Goal: Information Seeking & Learning: Learn about a topic

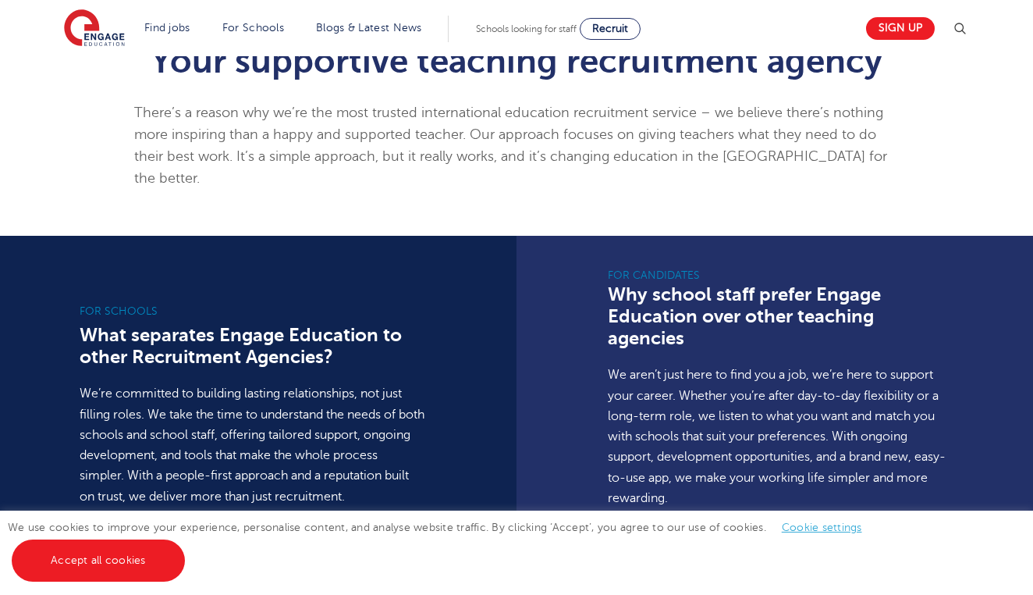
scroll to position [937, 0]
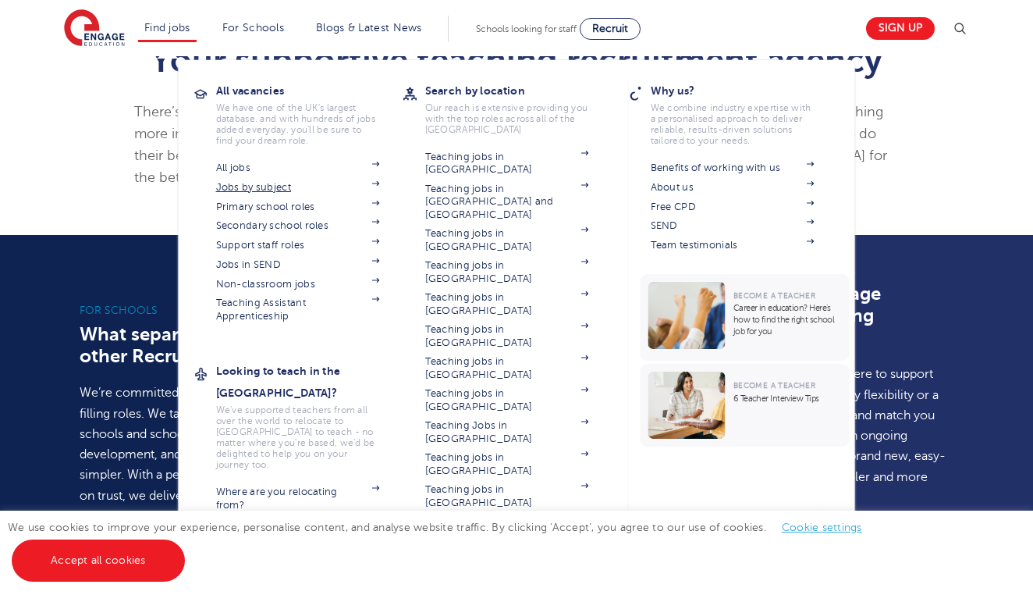
click at [252, 192] on link "Jobs by subject" at bounding box center [298, 187] width 164 height 12
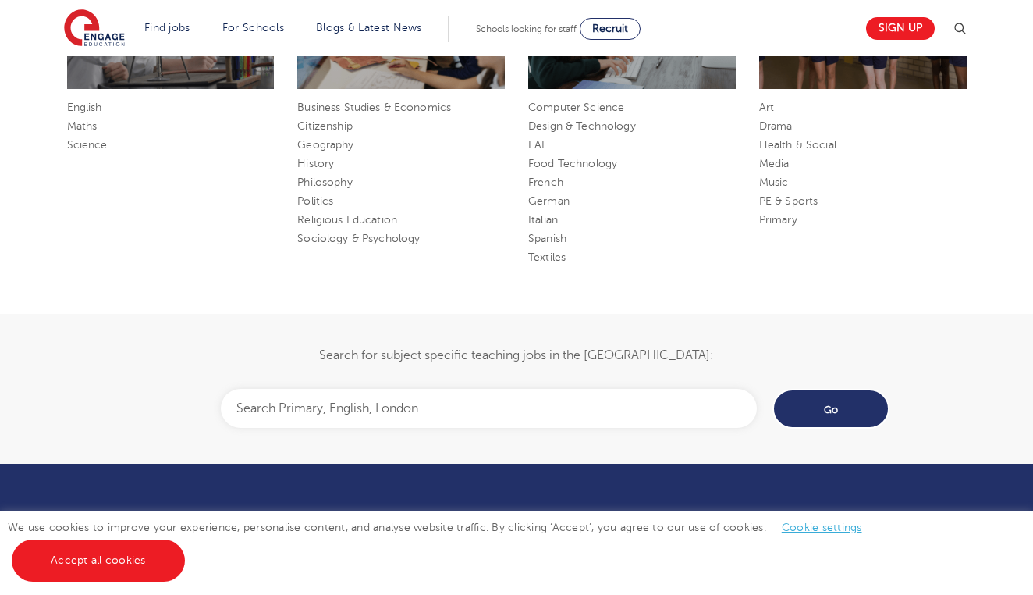
scroll to position [992, 0]
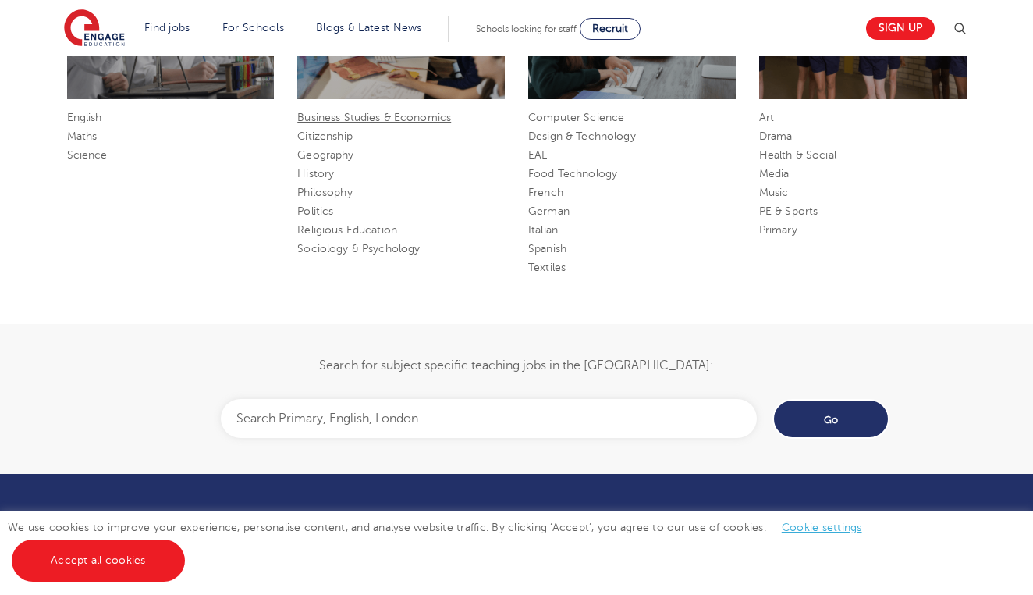
click at [387, 114] on link "Business Studies & Economics" at bounding box center [374, 118] width 154 height 12
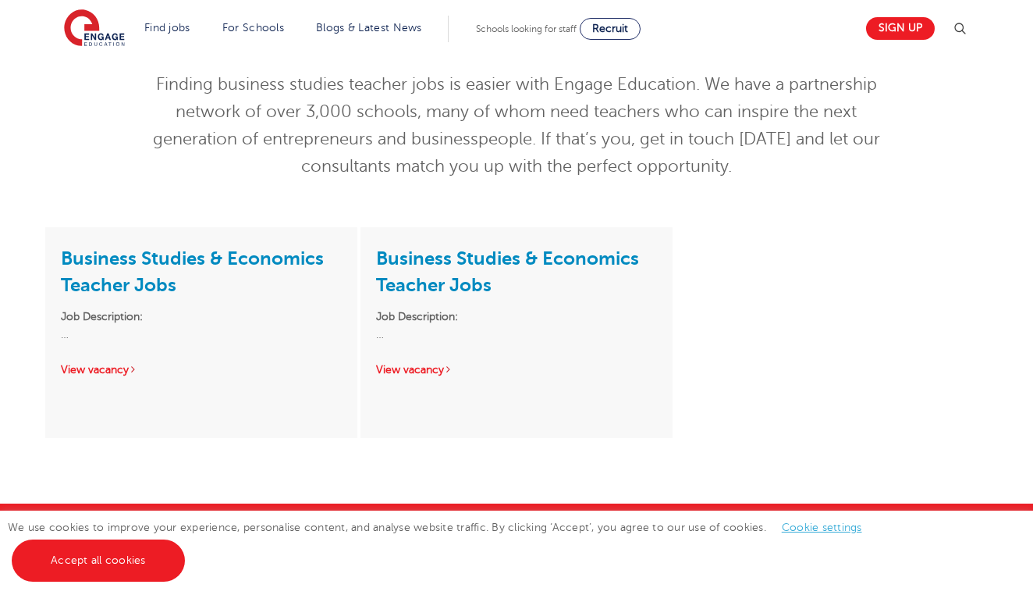
scroll to position [119, 0]
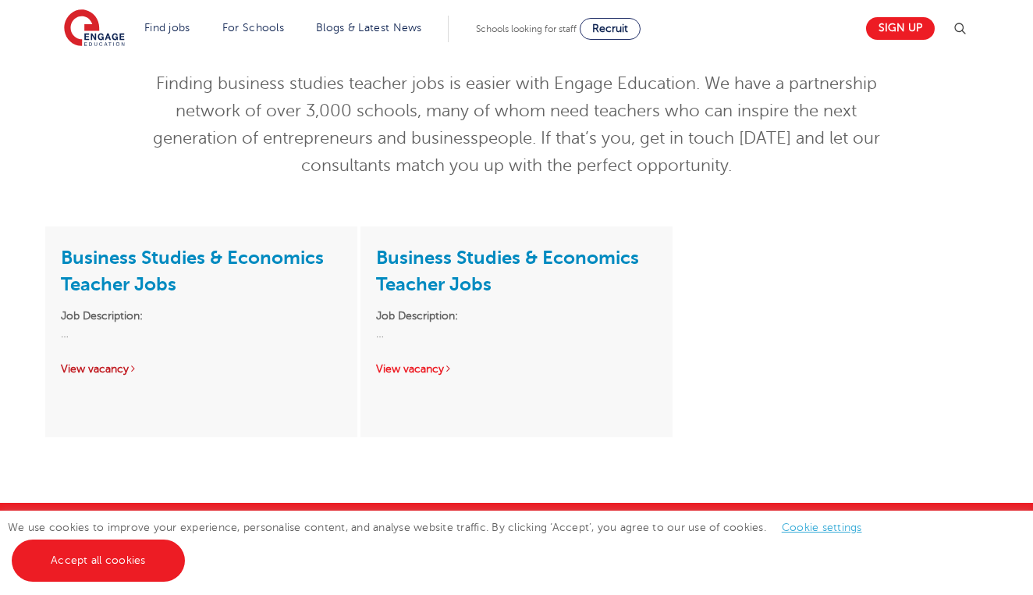
click at [104, 368] on link "View vacancy" at bounding box center [99, 369] width 76 height 12
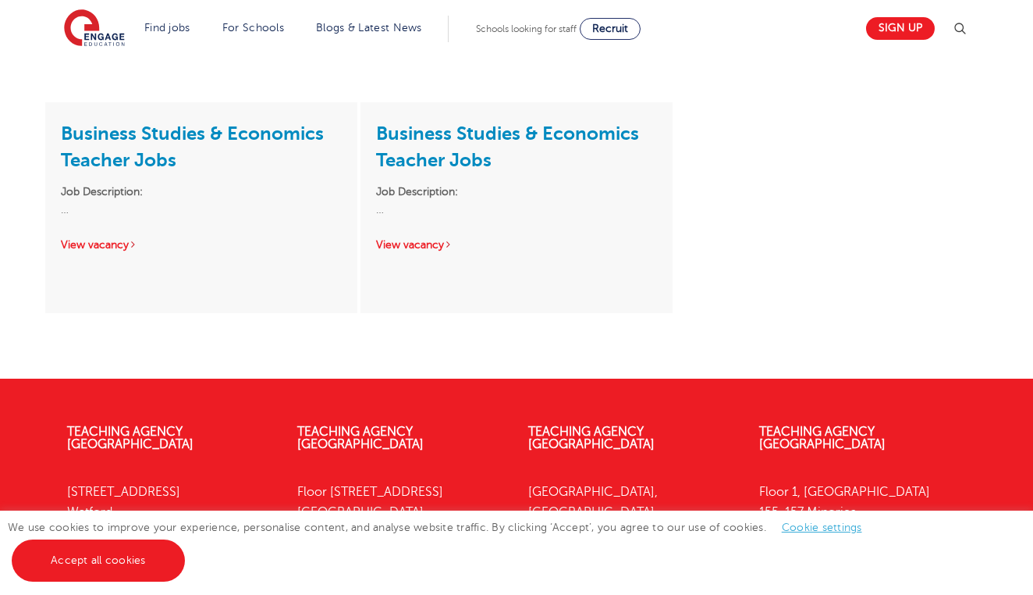
scroll to position [144, 0]
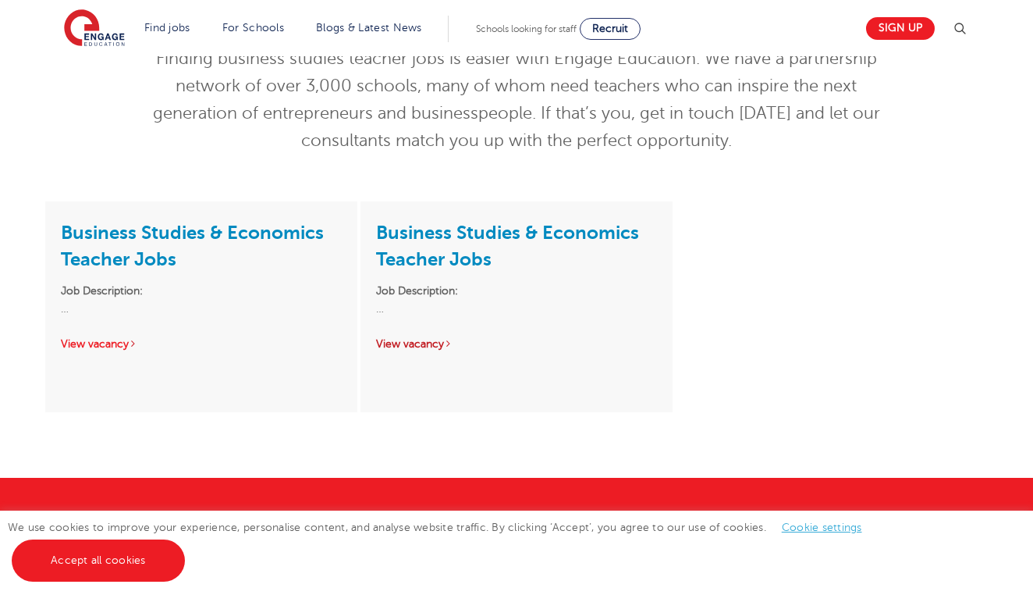
click at [421, 340] on link "View vacancy" at bounding box center [414, 344] width 76 height 12
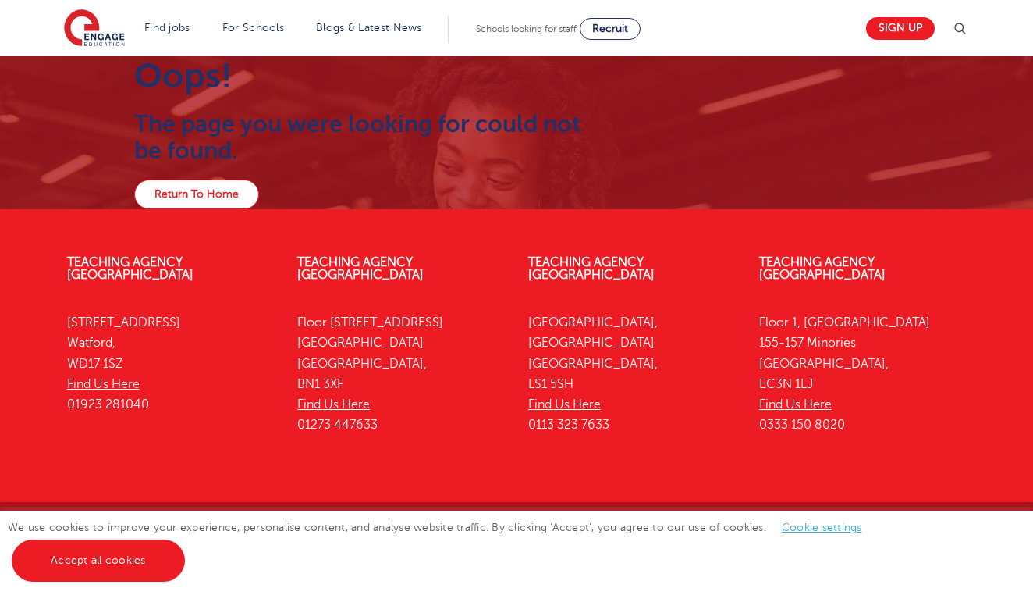
click at [228, 180] on link "Return To Home" at bounding box center [196, 195] width 125 height 30
